Goal: Information Seeking & Learning: Learn about a topic

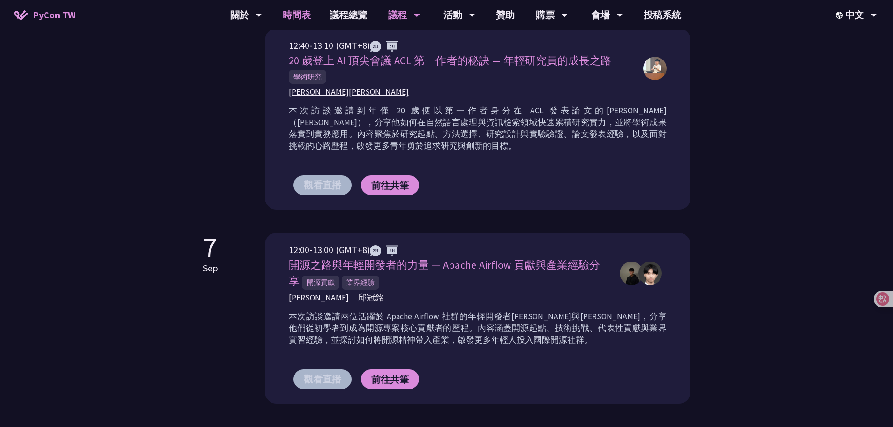
click at [306, 14] on link "時間表" at bounding box center [296, 15] width 47 height 30
click at [291, 10] on link "時間表" at bounding box center [296, 15] width 47 height 30
click at [304, 21] on link "時間表" at bounding box center [296, 15] width 47 height 30
click at [305, 21] on link "時間表" at bounding box center [296, 15] width 47 height 30
click at [231, 119] on div "[DATE] 12:00-12:30 (GMT+8) 當科技女力遇上教育缺口 — 高雄女中生自辦 Python 營隊的故事 程式教育 [PERSON_NAME…" at bounding box center [446, 22] width 487 height 373
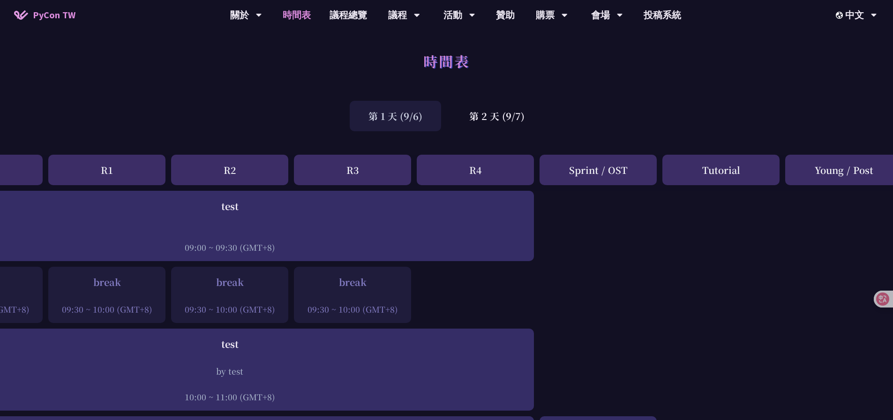
scroll to position [0, 103]
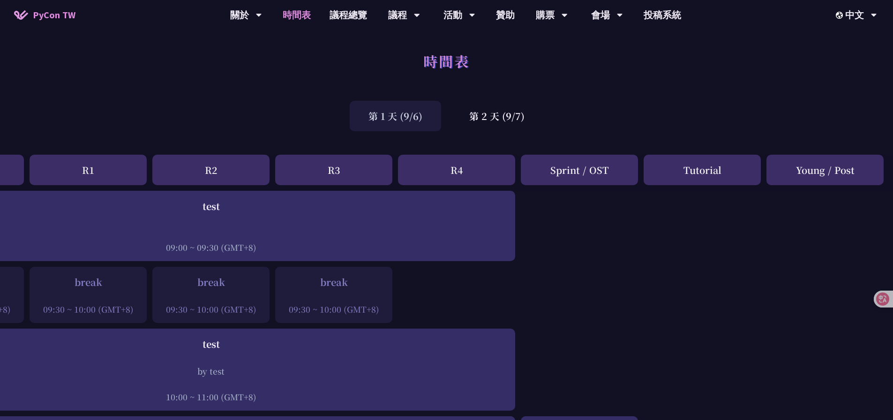
click at [844, 166] on div "Young / Post" at bounding box center [824, 170] width 117 height 30
drag, startPoint x: 794, startPoint y: 172, endPoint x: 820, endPoint y: 204, distance: 41.7
click at [876, 171] on div "Young / Post" at bounding box center [824, 170] width 117 height 30
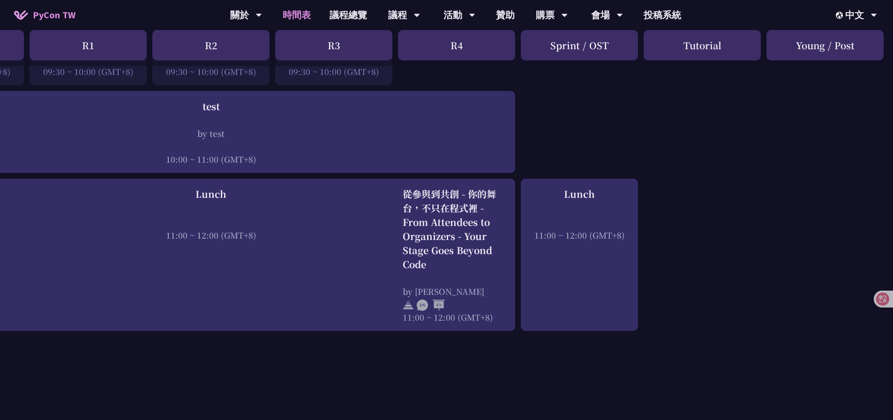
scroll to position [227, 103]
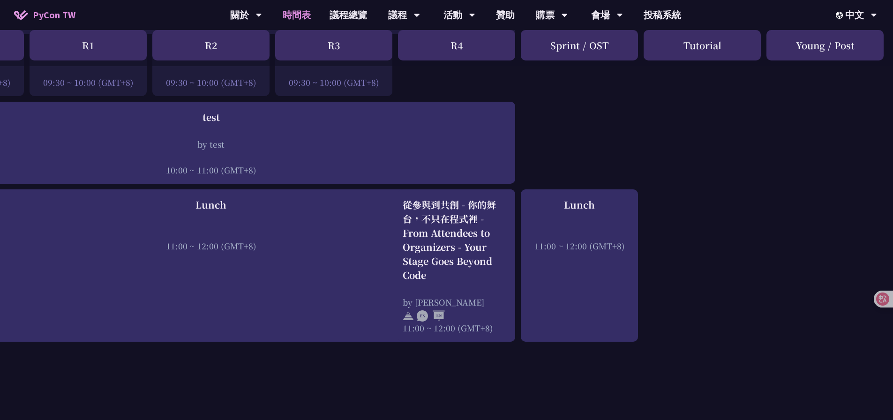
drag, startPoint x: 796, startPoint y: 49, endPoint x: 862, endPoint y: 46, distance: 65.7
click at [865, 44] on div "Young / Post" at bounding box center [824, 45] width 117 height 30
copy div "Young / Post"
drag, startPoint x: 829, startPoint y: 157, endPoint x: 824, endPoint y: 161, distance: 6.5
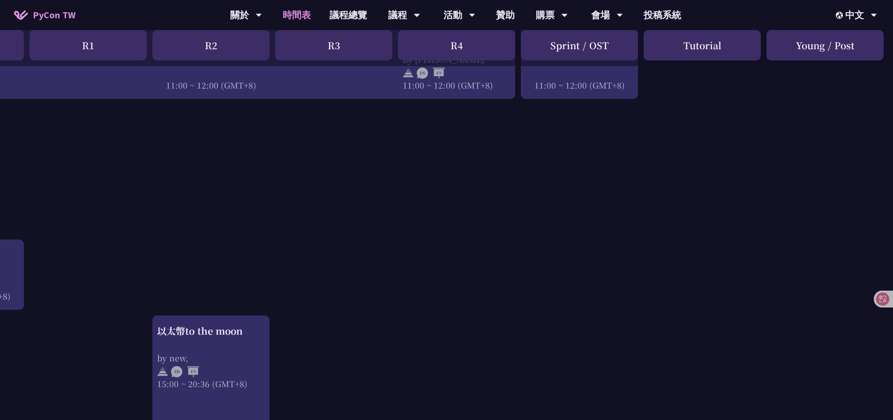
scroll to position [389, 103]
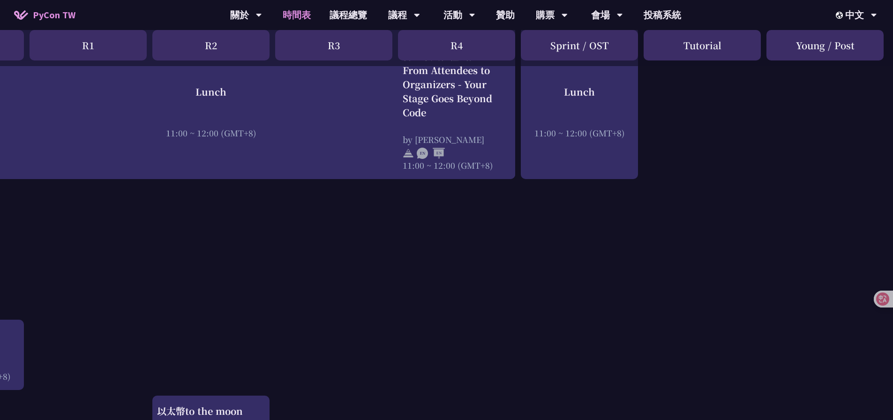
drag, startPoint x: 233, startPoint y: 82, endPoint x: 243, endPoint y: 83, distance: 10.4
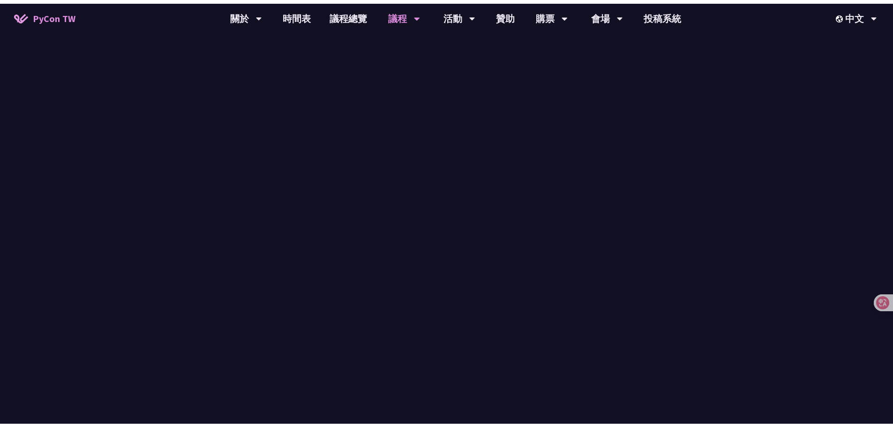
scroll to position [515, 0]
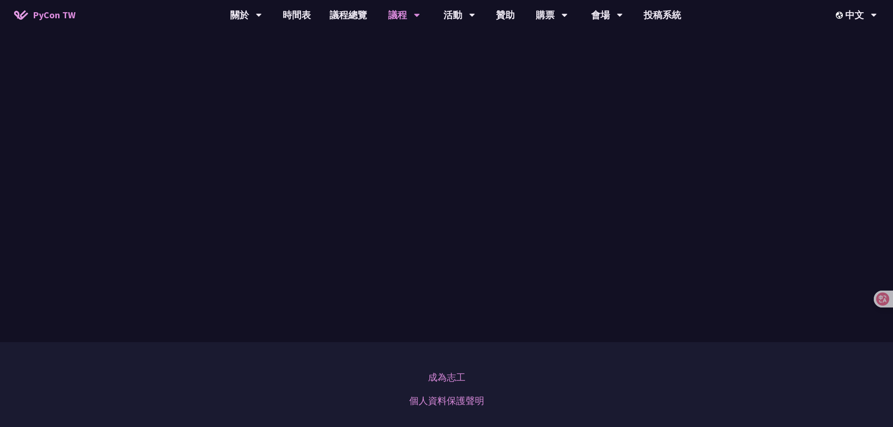
scroll to position [141, 0]
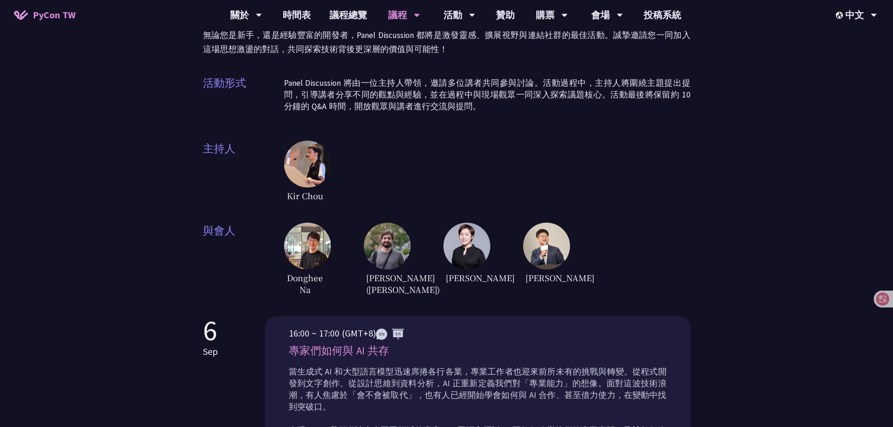
drag, startPoint x: 347, startPoint y: 160, endPoint x: 329, endPoint y: 161, distance: 17.4
